Goal: Task Accomplishment & Management: Use online tool/utility

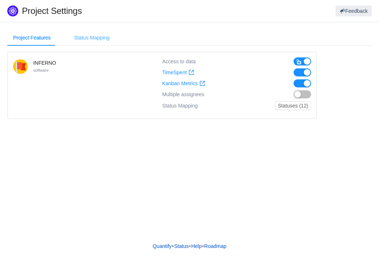
click at [90, 43] on div "Status Mapping" at bounding box center [91, 38] width 47 height 16
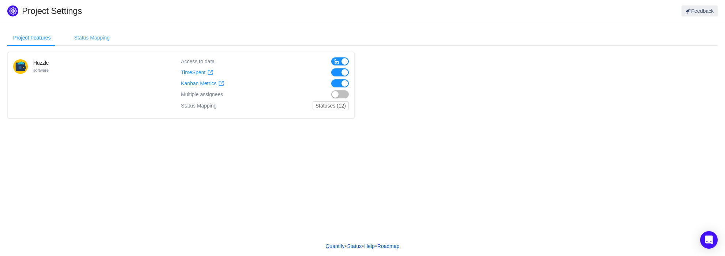
click at [86, 44] on div "Status Mapping" at bounding box center [91, 38] width 47 height 16
